Goal: Information Seeking & Learning: Learn about a topic

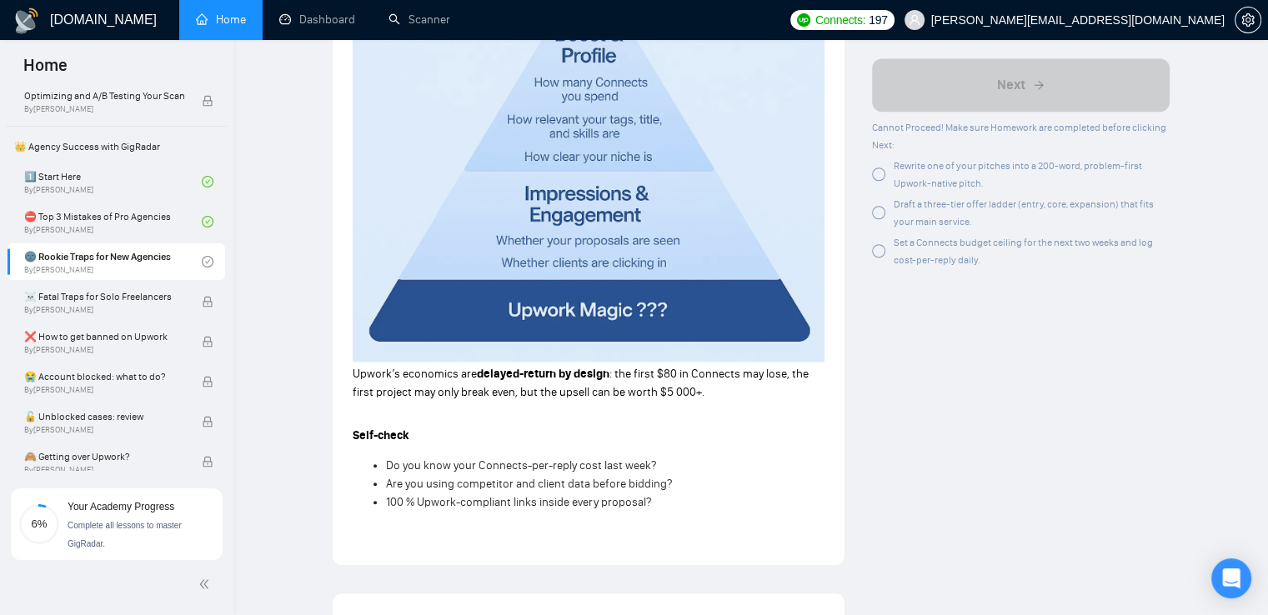
scroll to position [1667, 0]
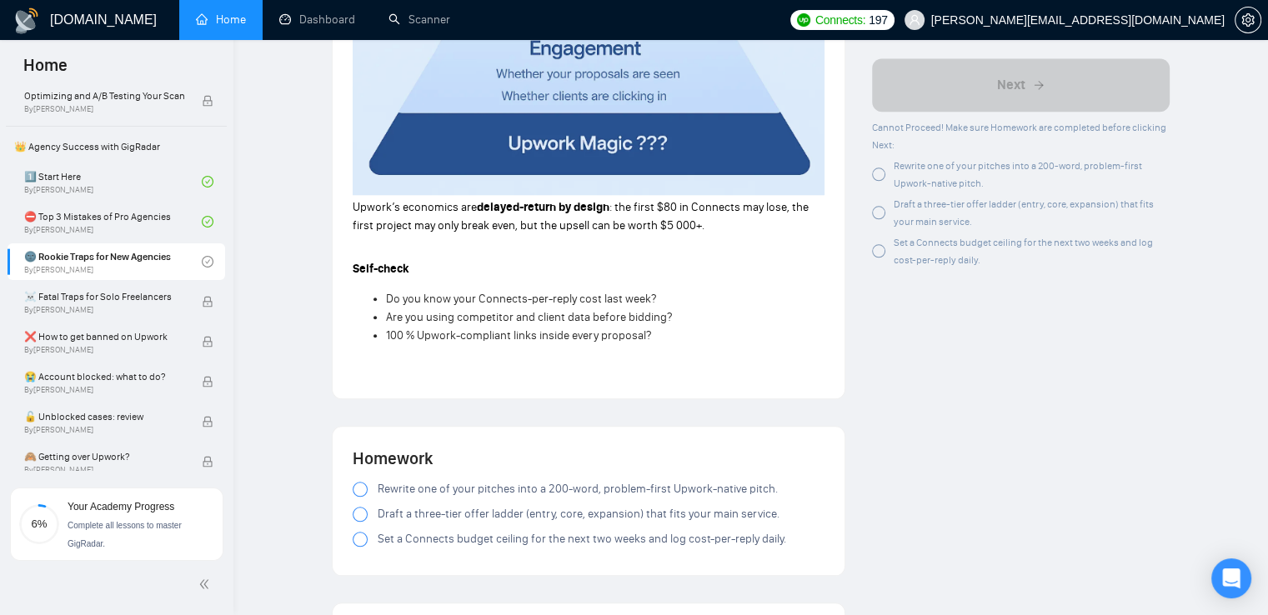
click at [355, 492] on div at bounding box center [360, 489] width 15 height 15
click at [353, 514] on div at bounding box center [360, 514] width 15 height 15
drag, startPoint x: 375, startPoint y: 491, endPoint x: 788, endPoint y: 545, distance: 416.9
click at [788, 545] on div "Rewrite one of your pitches into a 200-word, problem-first Upwork-native pitch.…" at bounding box center [589, 517] width 472 height 75
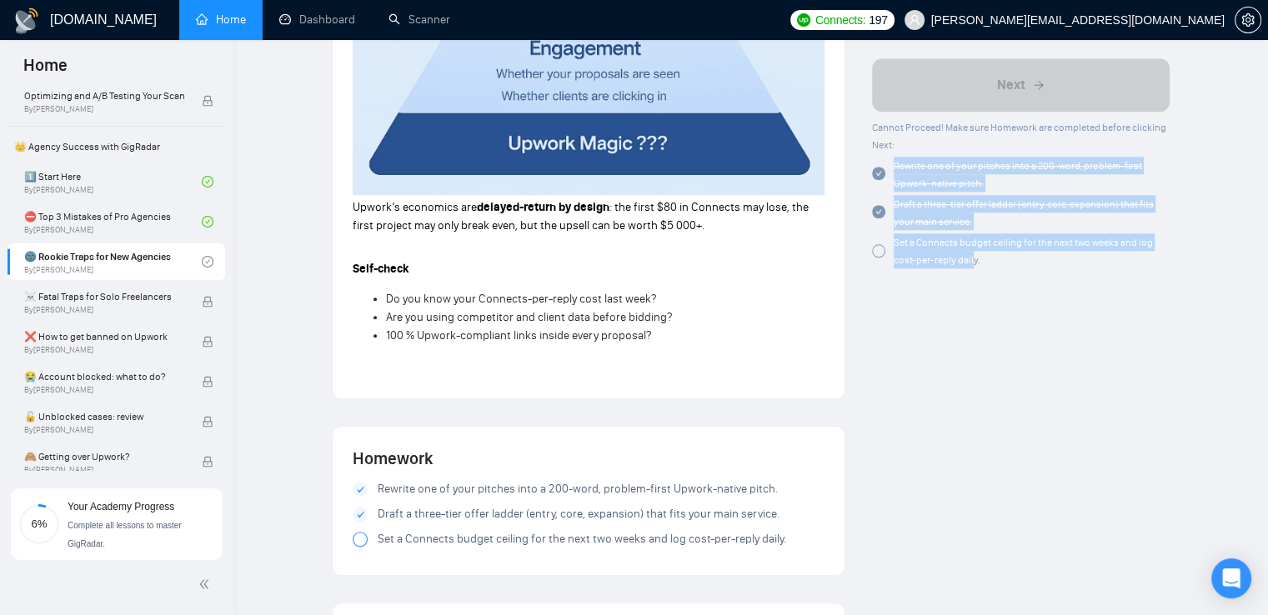
drag, startPoint x: 937, startPoint y: 207, endPoint x: 983, endPoint y: 264, distance: 73.5
click at [983, 264] on div "Cannot Proceed! Make sure Homework are completed before clicking Next: Rewrite …" at bounding box center [1021, 193] width 298 height 150
click at [987, 268] on div "Set a Connects budget ceiling for the next two weeks and log cost-per-reply dai…" at bounding box center [1031, 250] width 276 height 35
drag, startPoint x: 987, startPoint y: 268, endPoint x: 868, endPoint y: 203, distance: 134.6
click at [896, 178] on div "Cannot Proceed! Make sure Homework are completed before clicking Next: Rewrite …" at bounding box center [1021, 193] width 298 height 150
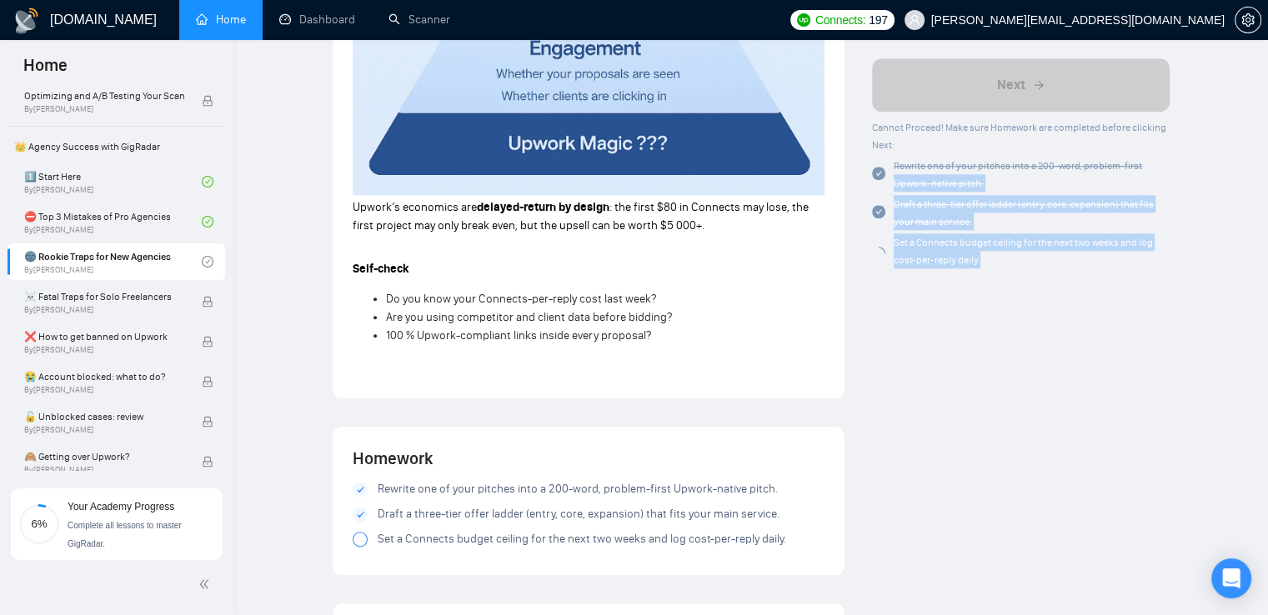
click at [1013, 261] on div "Set a Connects budget ceiling for the next two weeks and log cost-per-reply dai…" at bounding box center [1031, 250] width 276 height 35
drag, startPoint x: 903, startPoint y: 188, endPoint x: 891, endPoint y: 169, distance: 22.4
click at [891, 169] on div "Cannot Proceed! Make sure Homework are completed before clicking Next: Rewrite …" at bounding box center [1021, 193] width 298 height 150
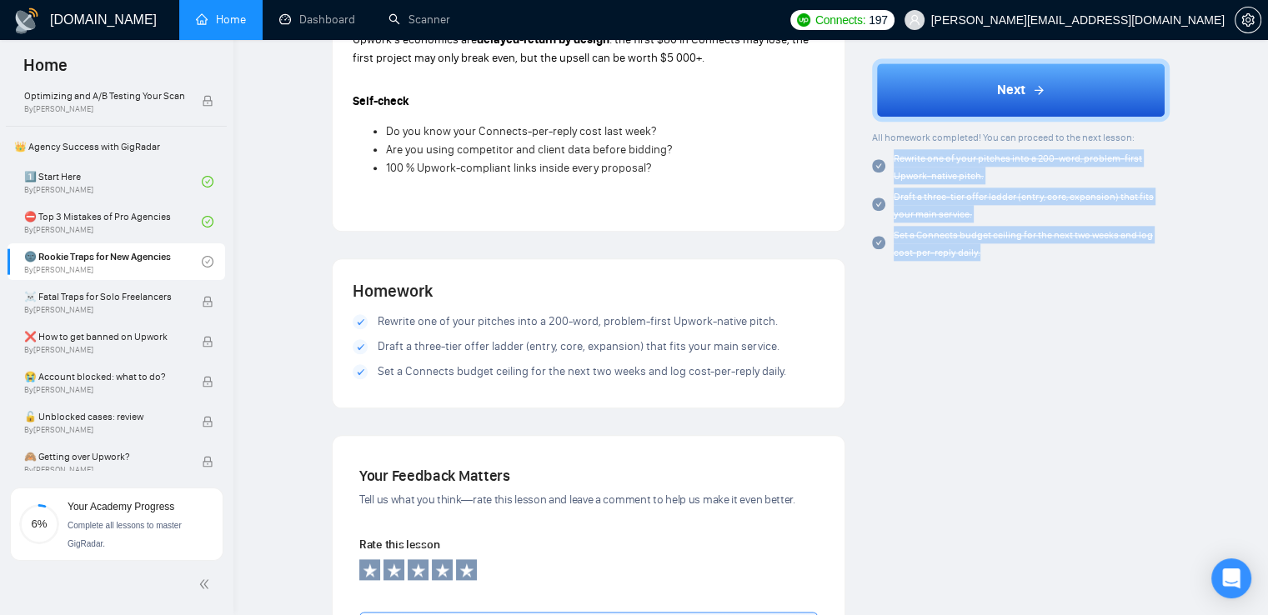
scroll to position [1834, 0]
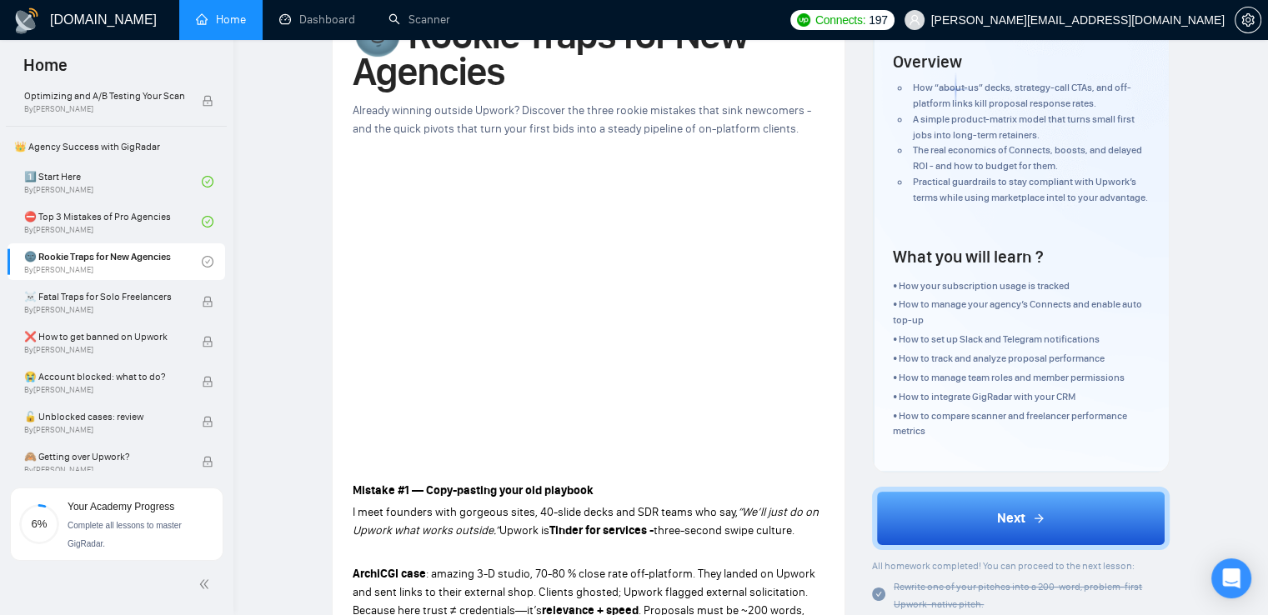
scroll to position [250, 0]
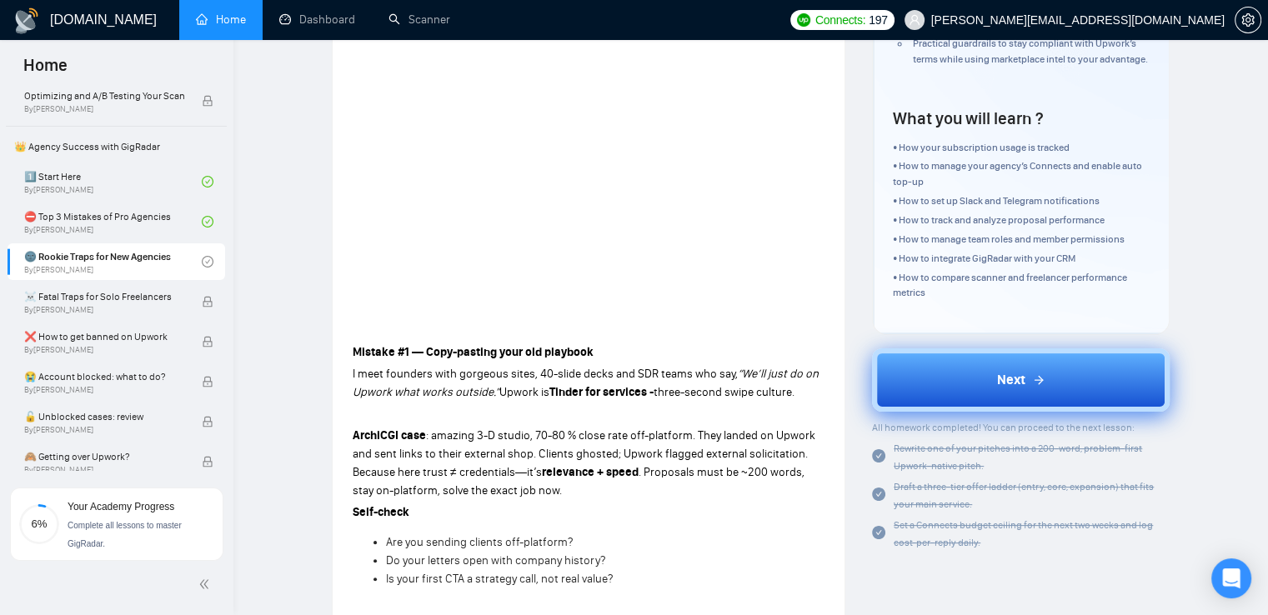
click at [1003, 386] on span "Next" at bounding box center [1011, 380] width 28 height 20
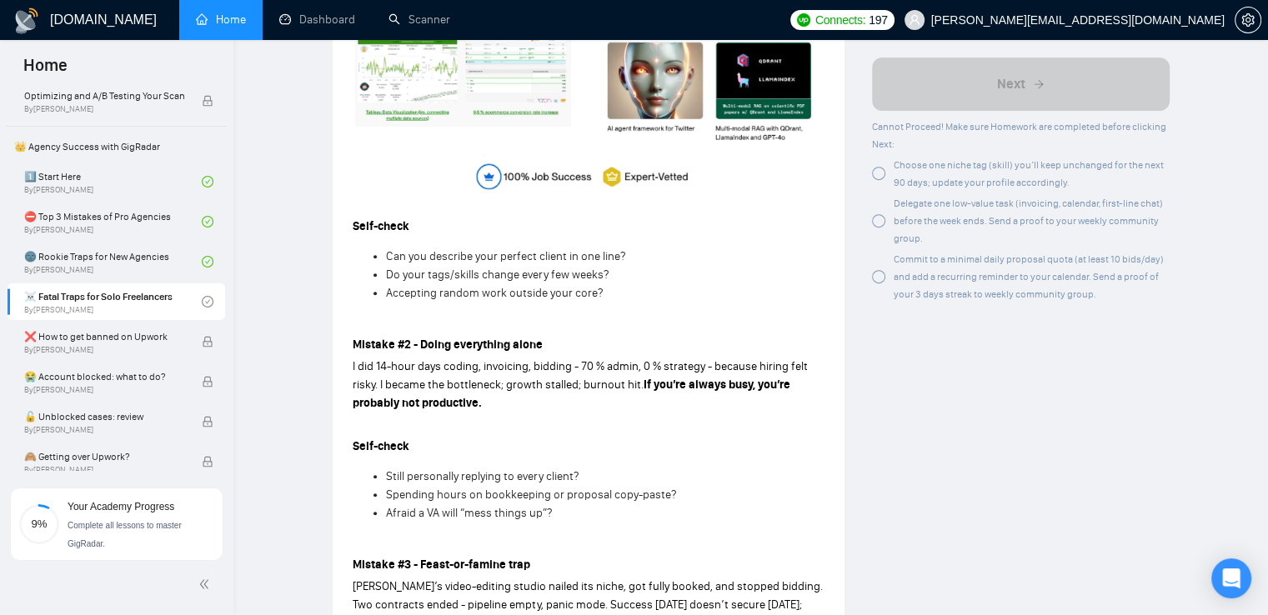
scroll to position [667, 0]
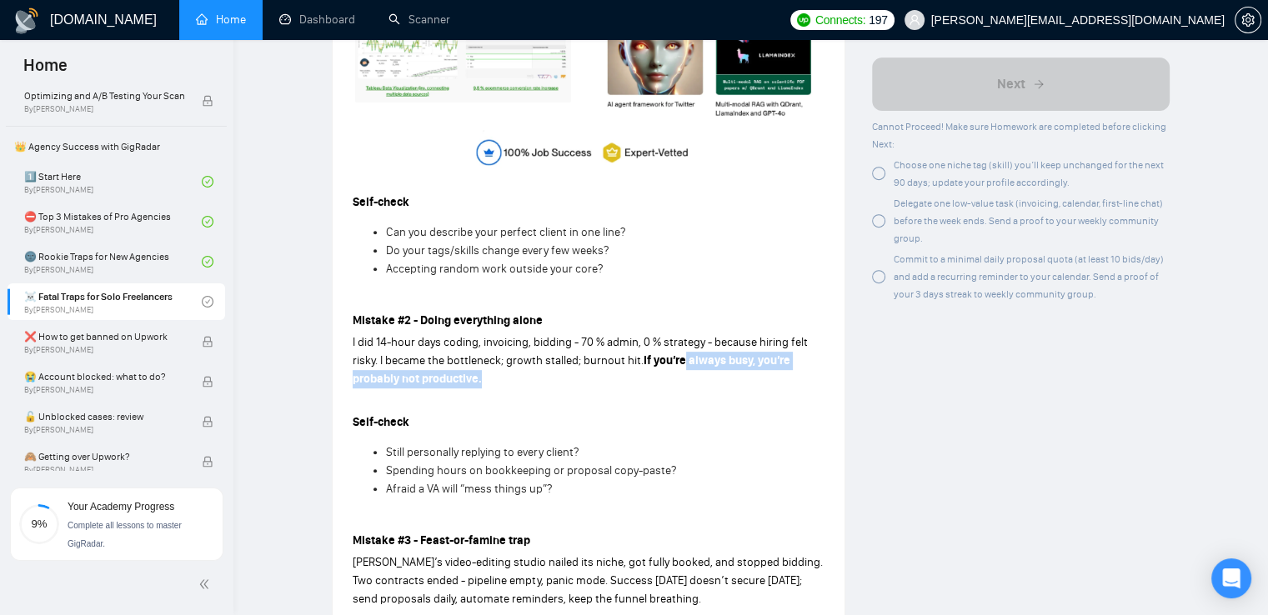
drag, startPoint x: 757, startPoint y: 372, endPoint x: 548, endPoint y: 368, distance: 208.4
click at [771, 374] on p "I did 14-hour days coding, invoicing, bidding - 70 % admin, 0 % strategy - beca…" at bounding box center [589, 360] width 472 height 55
click at [553, 368] on p "I did 14-hour days coding, invoicing, bidding - 70 % admin, 0 % strategy - beca…" at bounding box center [589, 360] width 472 height 55
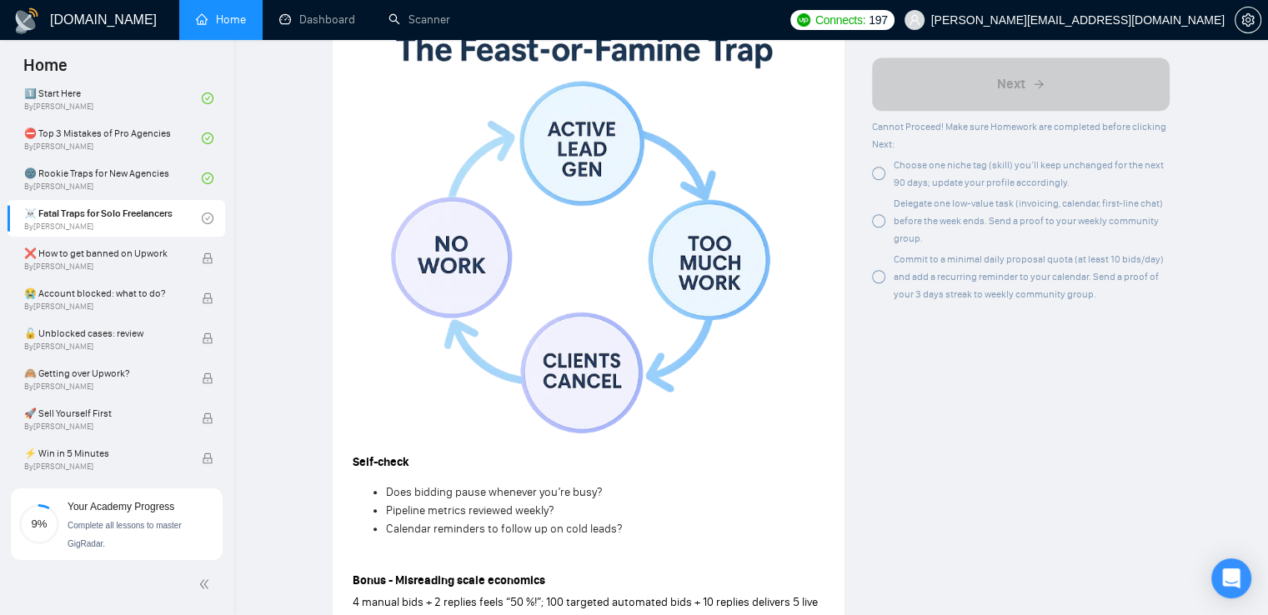
scroll to position [1834, 0]
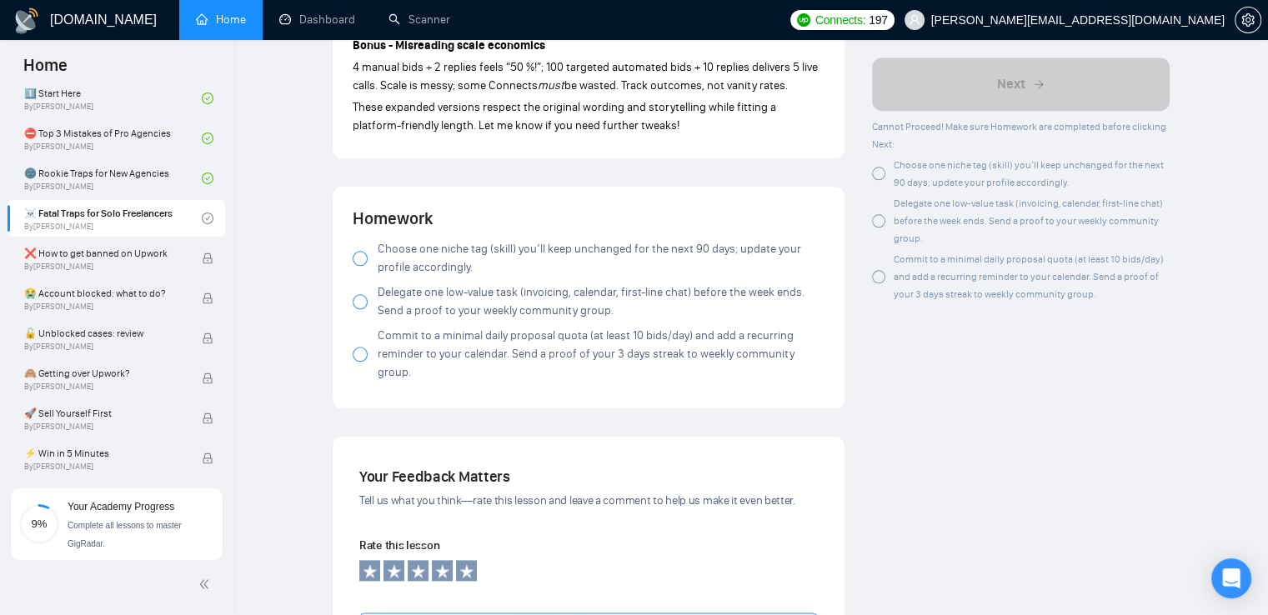
drag, startPoint x: 418, startPoint y: 264, endPoint x: 600, endPoint y: 255, distance: 182.8
click at [600, 255] on span "Choose one niche tag (skill) you’ll keep unchanged for the next 90 days; update…" at bounding box center [601, 258] width 447 height 37
click at [366, 311] on label "Delegate one low-value task (invoicing, calendar, first-line chat) before the w…" at bounding box center [589, 301] width 472 height 37
click at [363, 347] on div at bounding box center [360, 354] width 15 height 15
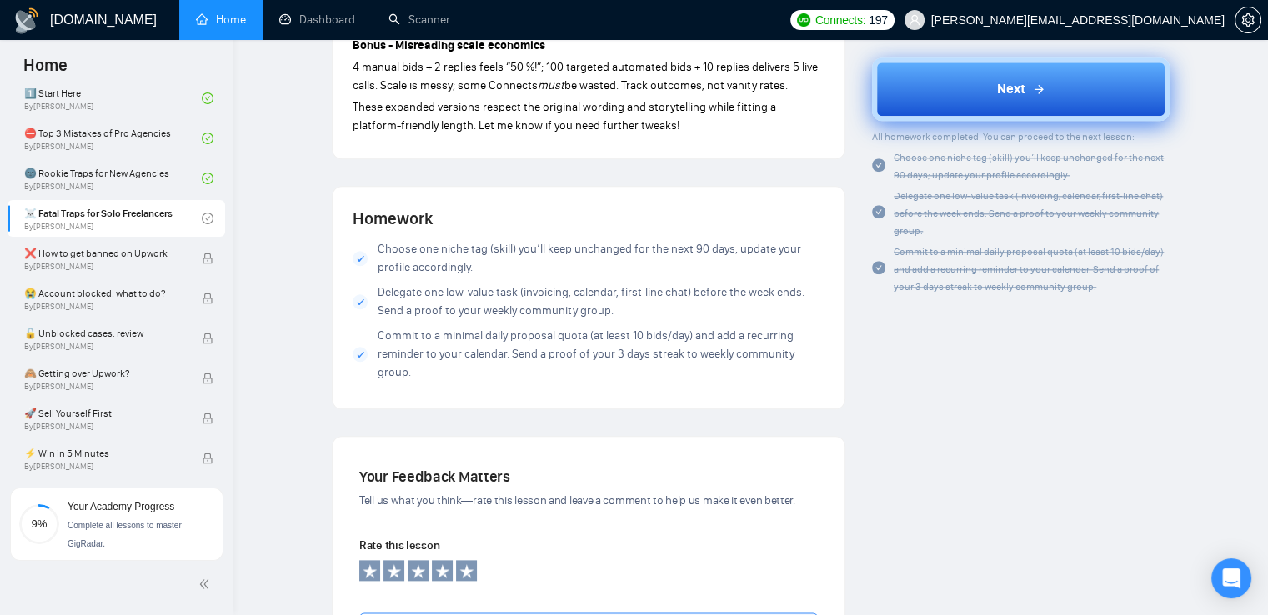
click at [982, 99] on button "Next" at bounding box center [1021, 89] width 298 height 63
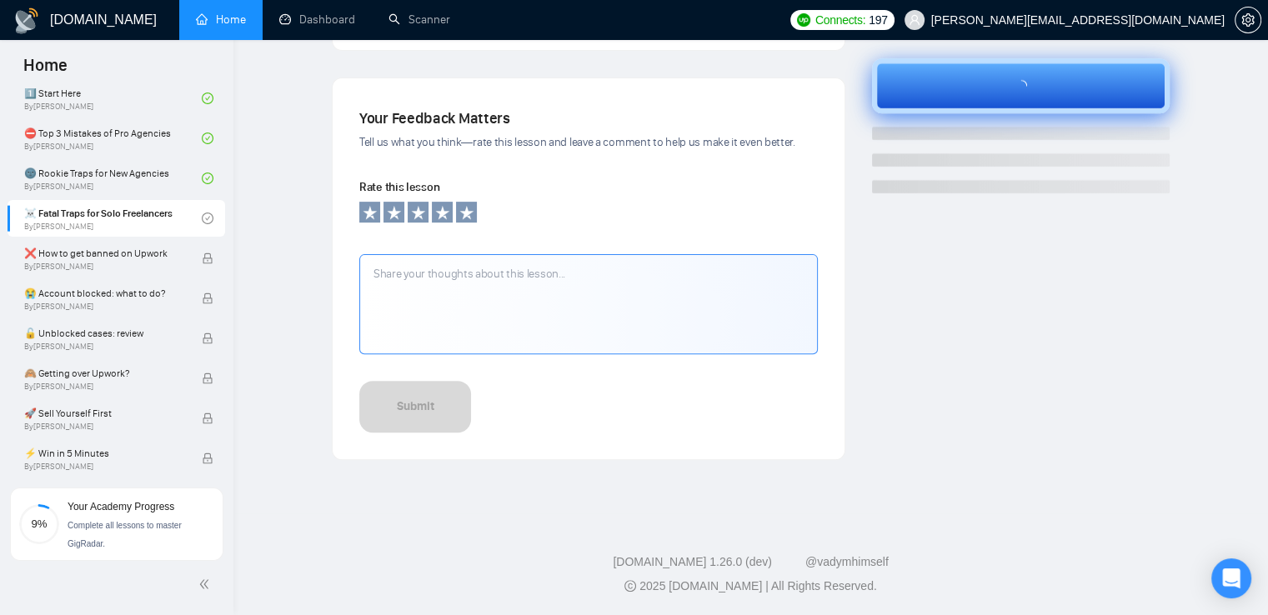
scroll to position [519, 0]
